Goal: Task Accomplishment & Management: Use online tool/utility

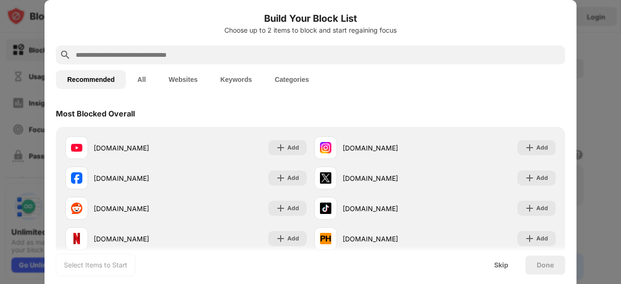
click at [382, 85] on div "Recommended All Websites Keywords Categories" at bounding box center [310, 79] width 509 height 30
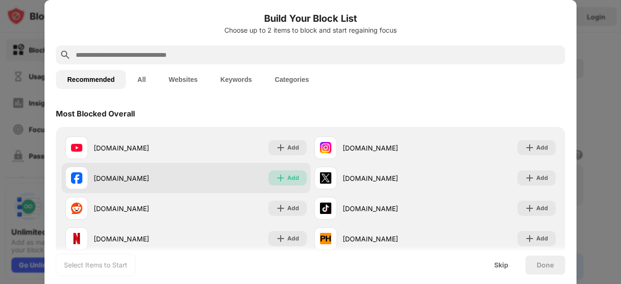
click at [291, 174] on div "Add" at bounding box center [293, 177] width 12 height 9
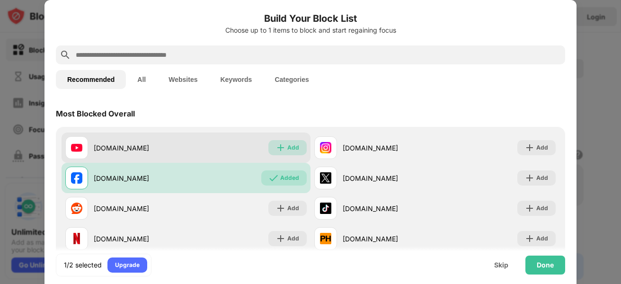
click at [287, 148] on div "Add" at bounding box center [293, 147] width 12 height 9
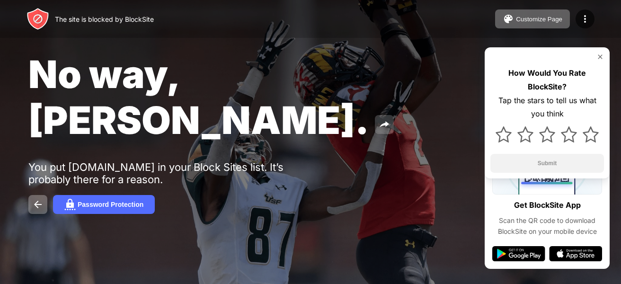
click at [379, 119] on img at bounding box center [384, 124] width 11 height 11
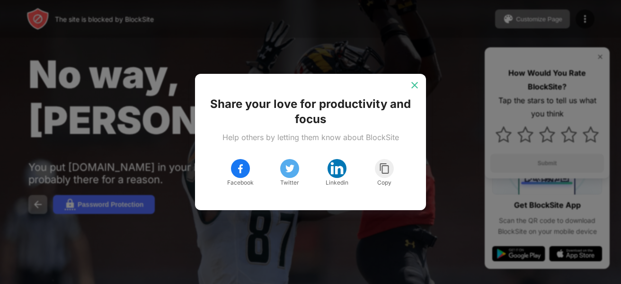
click at [414, 83] on img at bounding box center [414, 84] width 9 height 9
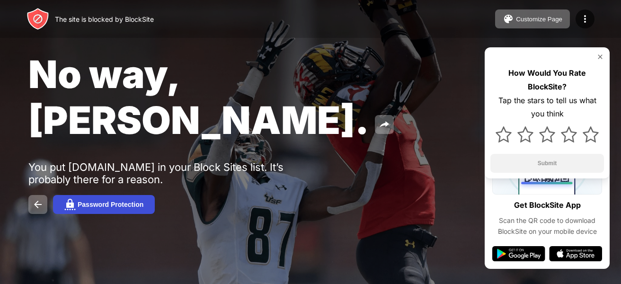
click at [99, 201] on div "Password Protection" at bounding box center [111, 205] width 66 height 8
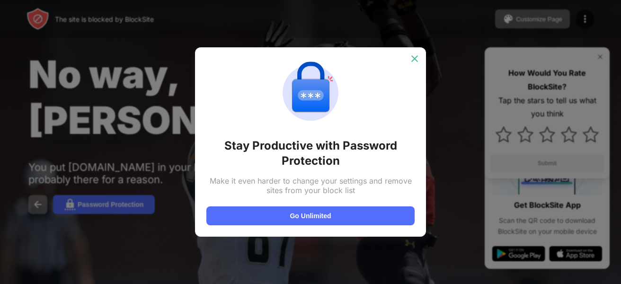
click at [418, 57] on img at bounding box center [414, 58] width 9 height 9
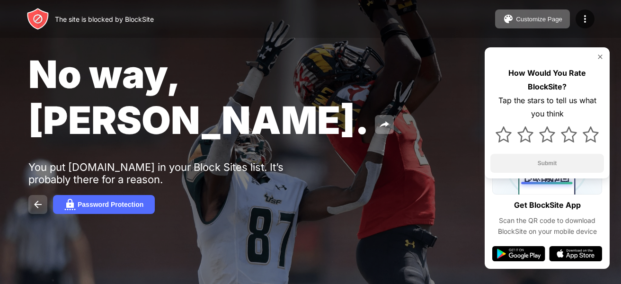
click at [38, 199] on img at bounding box center [37, 204] width 11 height 11
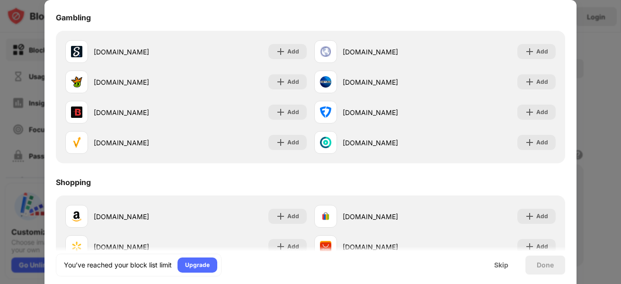
scroll to position [992, 0]
